Goal: Task Accomplishment & Management: Manage account settings

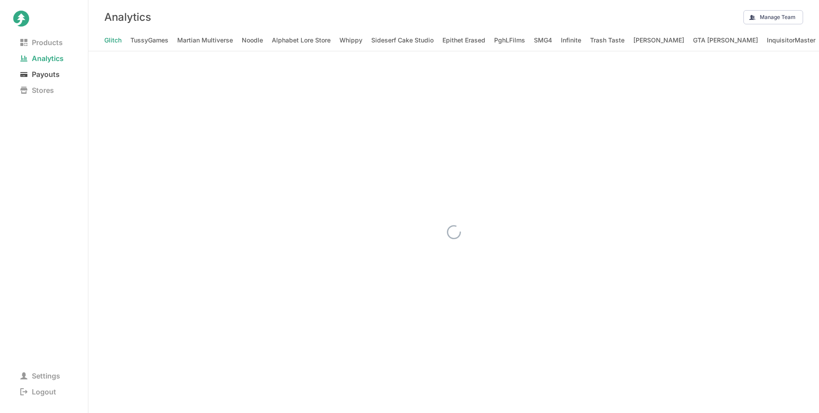
click at [52, 75] on span "Payouts" at bounding box center [39, 74] width 53 height 12
click at [571, 36] on Animations "Jaiden Animations" at bounding box center [598, 40] width 55 height 12
click at [51, 176] on nav "Products Analytics Payouts Stores" at bounding box center [43, 125] width 61 height 182
click at [43, 190] on nav "Products Analytics Payouts Stores" at bounding box center [43, 125] width 61 height 182
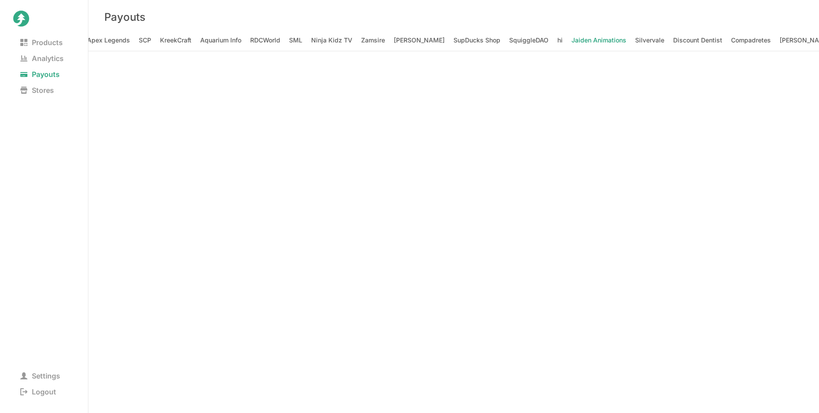
click at [758, 146] on Animations at bounding box center [453, 231] width 730 height 361
click at [47, 165] on nav "Products Analytics Payouts Stores" at bounding box center [43, 125] width 61 height 182
click at [68, 171] on nav "Products Analytics Payouts Stores" at bounding box center [43, 125] width 61 height 182
click at [728, 203] on Animations at bounding box center [453, 231] width 730 height 361
click at [745, 103] on Animations at bounding box center [453, 231] width 730 height 361
